Goal: Register for event/course

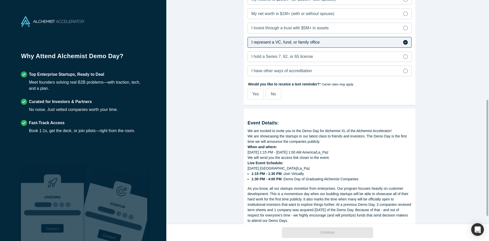
scroll to position [207, 0]
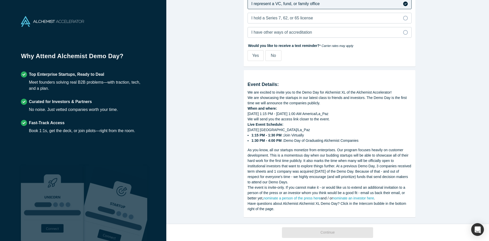
click at [277, 56] on label "No" at bounding box center [273, 55] width 16 height 11
click at [0, 0] on input "No" at bounding box center [0, 0] width 0 height 0
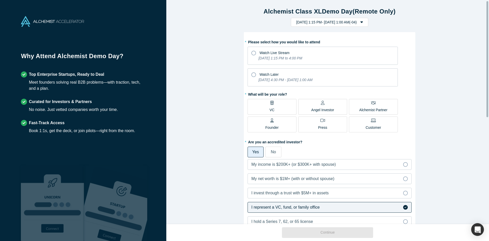
scroll to position [0, 0]
click at [271, 107] on span "VC" at bounding box center [271, 108] width 5 height 10
click at [0, 0] on input "VC" at bounding box center [0, 0] width 0 height 0
click at [280, 81] on icon "[DATE] 4:30 PM - [DATE] 1:00 AM" at bounding box center [285, 80] width 54 height 4
click at [0, 0] on input "Watch Later [DATE] 4:30 PM - [DATE] 1:00 AM" at bounding box center [0, 0] width 0 height 0
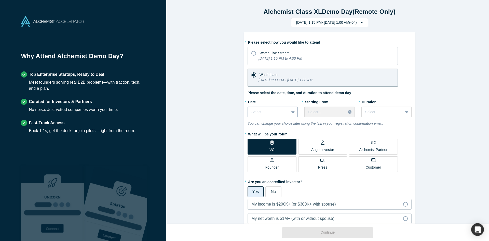
click at [290, 109] on div at bounding box center [293, 111] width 8 height 9
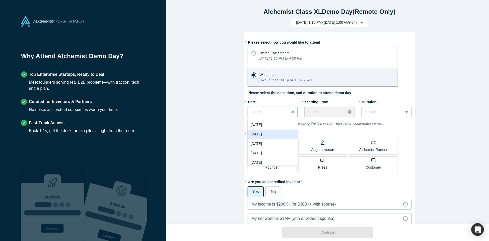
click at [273, 133] on div "[DATE]" at bounding box center [273, 133] width 50 height 9
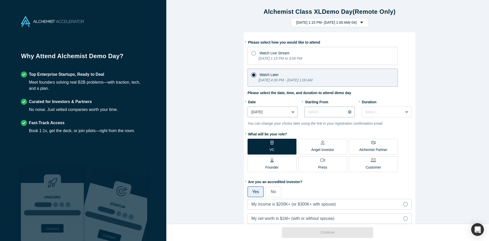
click at [331, 113] on div at bounding box center [325, 112] width 34 height 6
click at [322, 132] on div "8:00 AM (-04)" at bounding box center [329, 129] width 50 height 9
click at [399, 111] on div "Select..." at bounding box center [382, 112] width 41 height 8
click at [385, 151] on div "2 hours" at bounding box center [386, 152] width 50 height 9
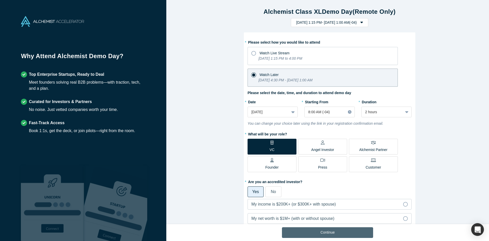
click at [324, 230] on button "Continue" at bounding box center [327, 232] width 91 height 11
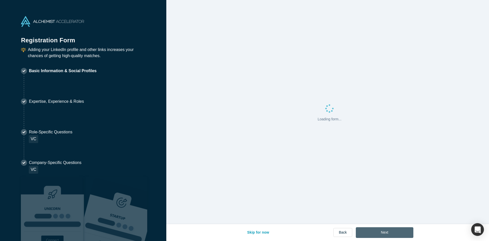
select select "US"
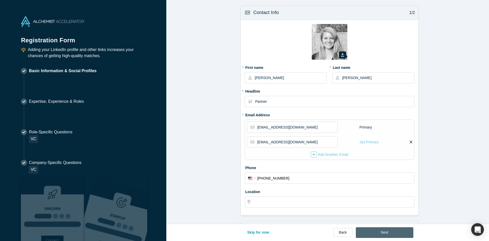
type input "[GEOGRAPHIC_DATA][PERSON_NAME], [US_STATE]"
click at [384, 231] on button "Next" at bounding box center [385, 232] width 58 height 11
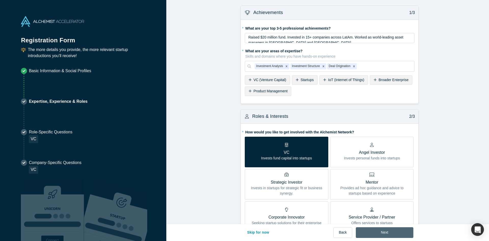
click at [384, 231] on button "Next" at bounding box center [385, 232] width 58 height 11
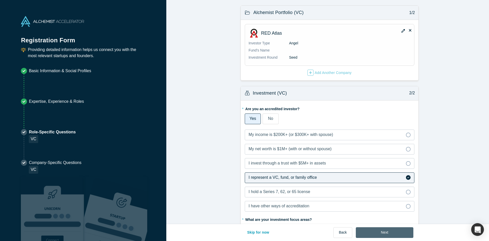
click at [386, 232] on button "Next" at bounding box center [385, 232] width 58 height 11
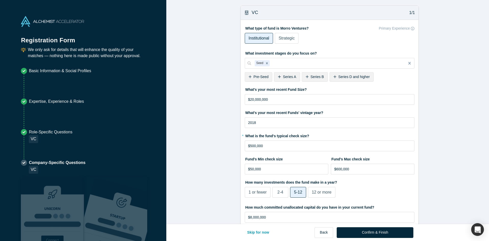
click at [385, 232] on button "Confirm & Finish" at bounding box center [375, 232] width 77 height 11
